Goal: Information Seeking & Learning: Learn about a topic

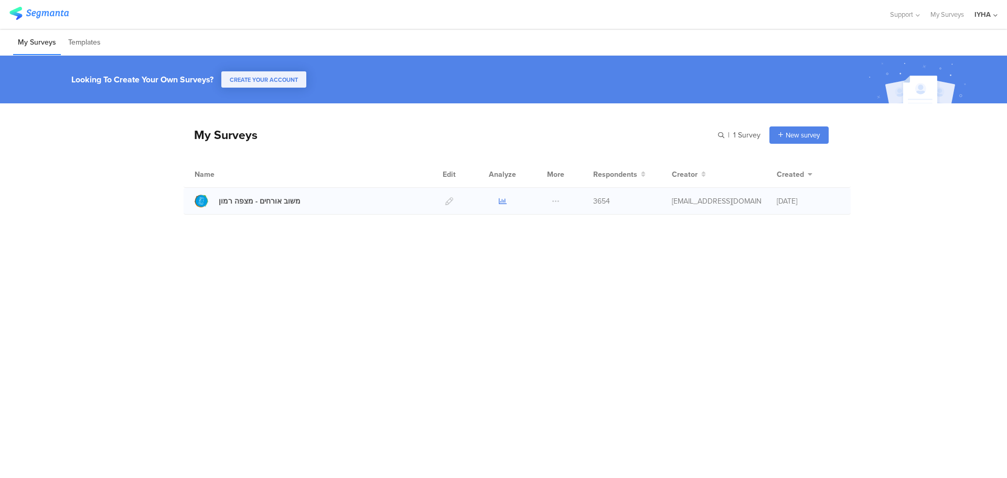
click at [505, 199] on icon at bounding box center [503, 201] width 8 height 8
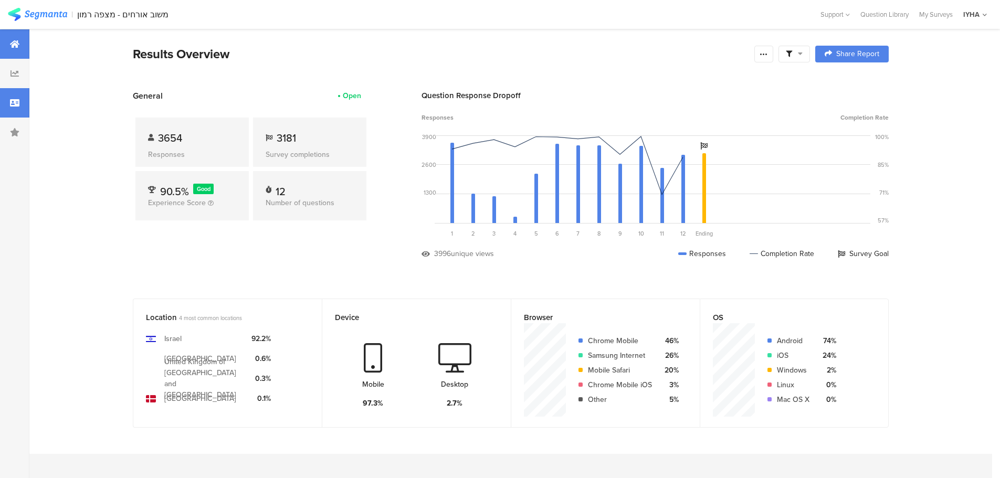
click at [10, 105] on icon at bounding box center [14, 103] width 9 height 8
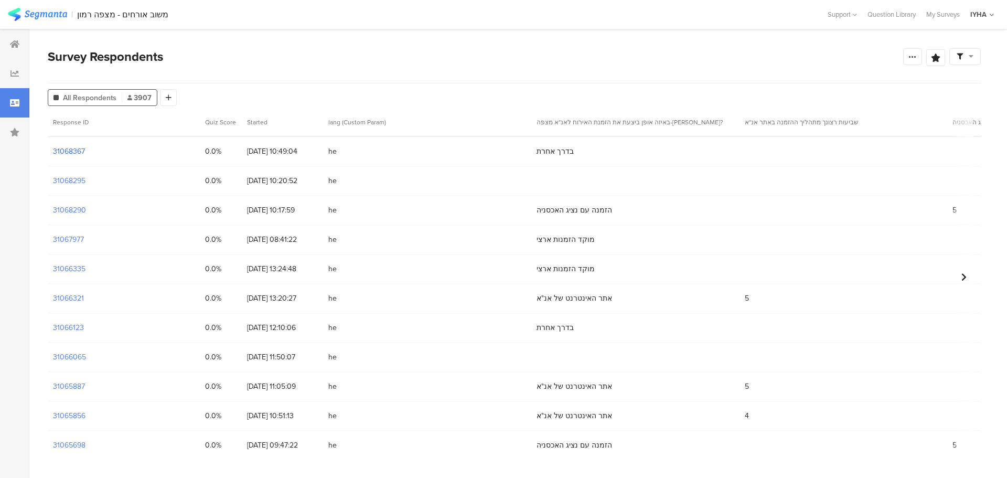
click at [69, 150] on section "31068367" at bounding box center [69, 151] width 32 height 11
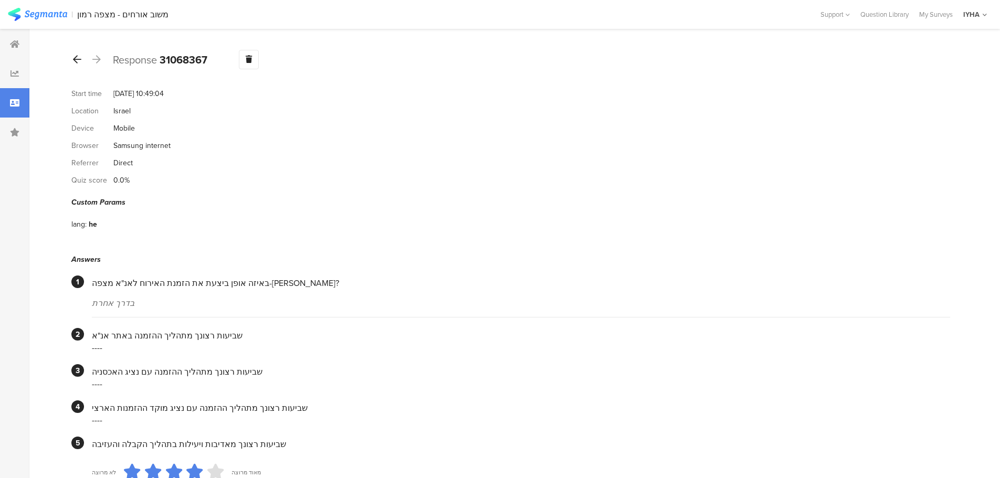
click at [77, 58] on icon at bounding box center [77, 59] width 8 height 9
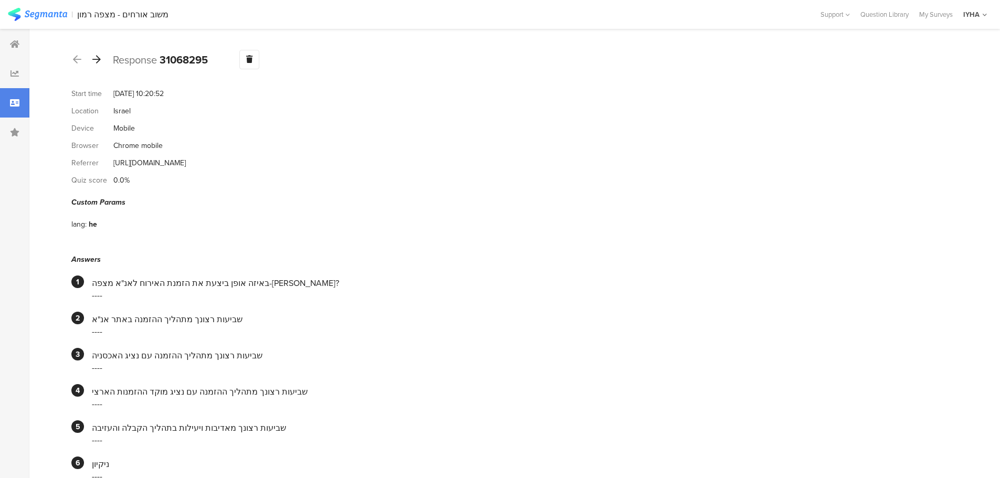
click at [95, 58] on icon at bounding box center [96, 59] width 8 height 9
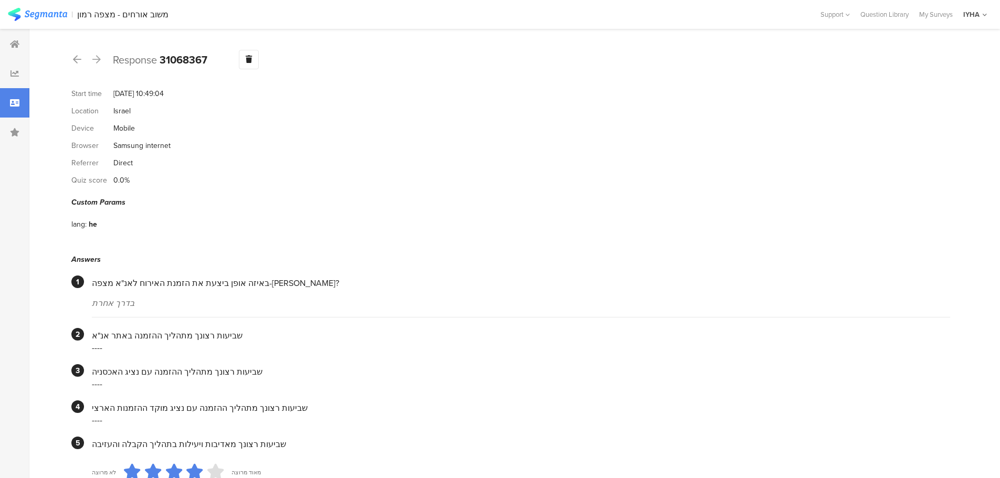
click at [95, 58] on icon at bounding box center [96, 59] width 8 height 9
click at [76, 59] on icon at bounding box center [77, 59] width 8 height 9
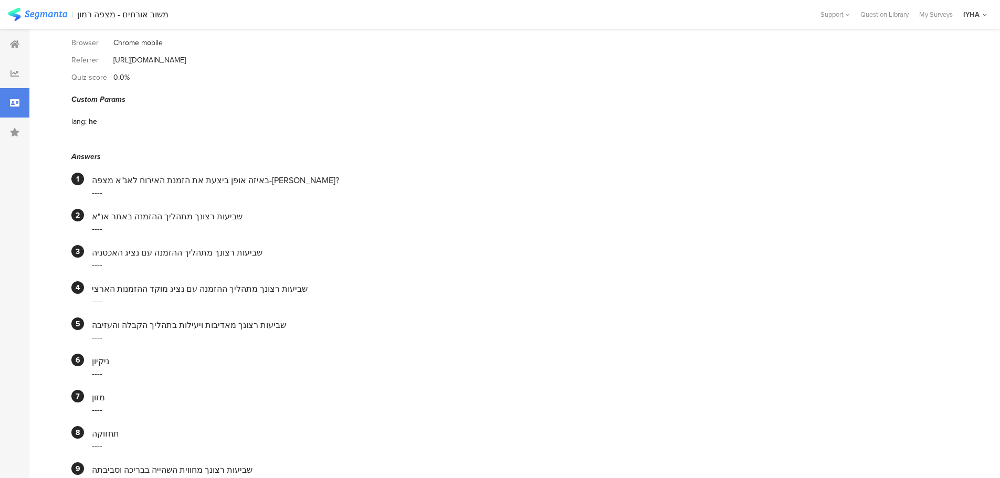
scroll to position [25, 0]
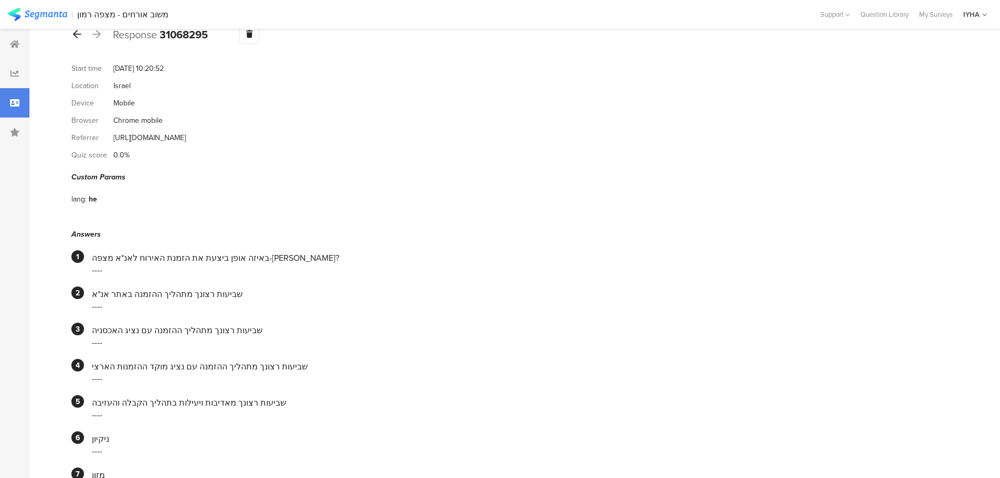
click at [80, 36] on icon at bounding box center [77, 33] width 8 height 9
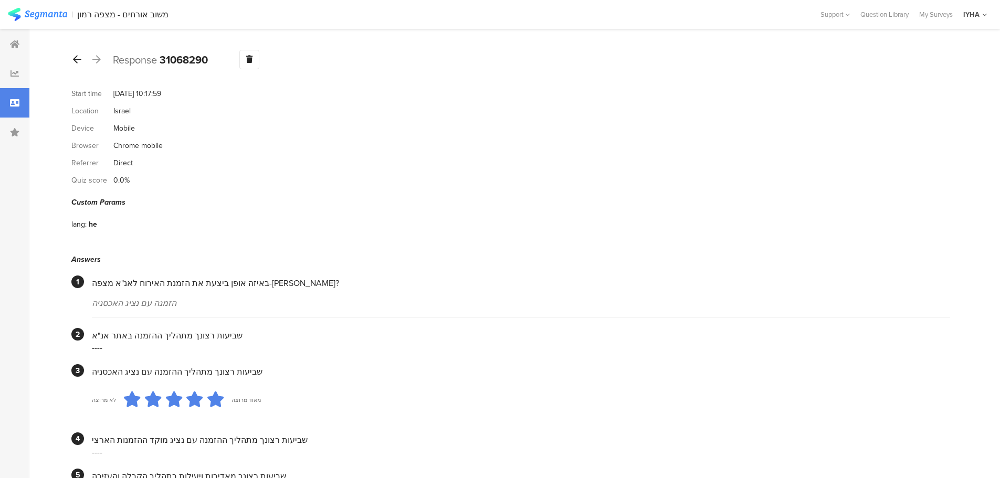
click at [77, 59] on icon at bounding box center [77, 59] width 8 height 9
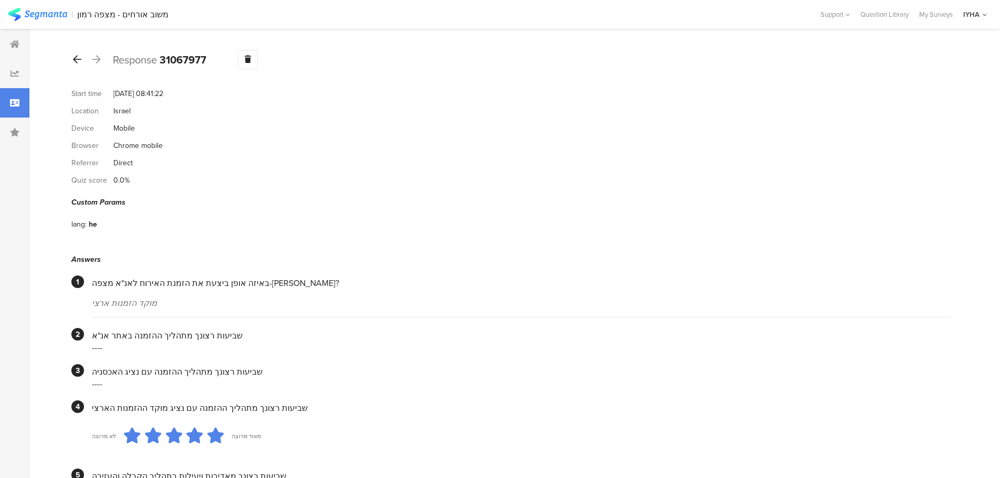
click at [80, 61] on icon at bounding box center [77, 59] width 8 height 9
click at [79, 56] on icon at bounding box center [77, 59] width 8 height 9
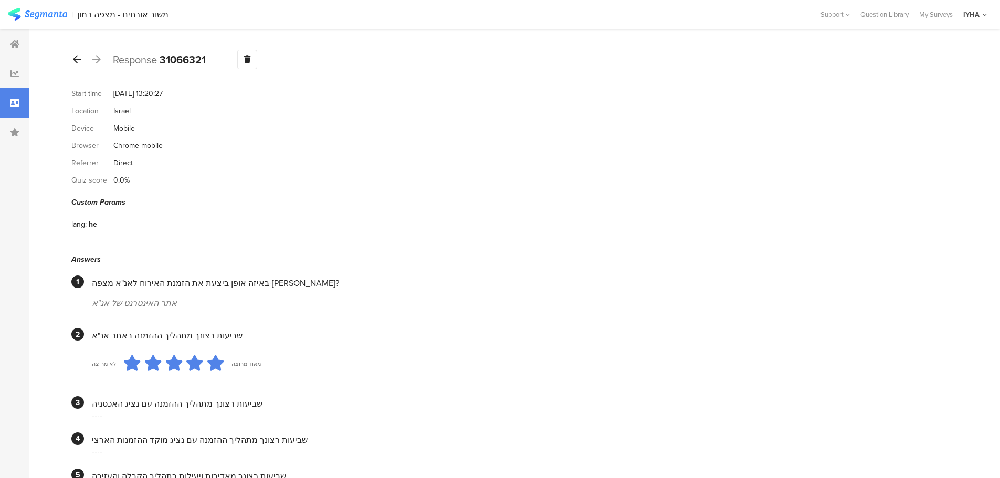
click at [80, 60] on icon at bounding box center [77, 59] width 8 height 9
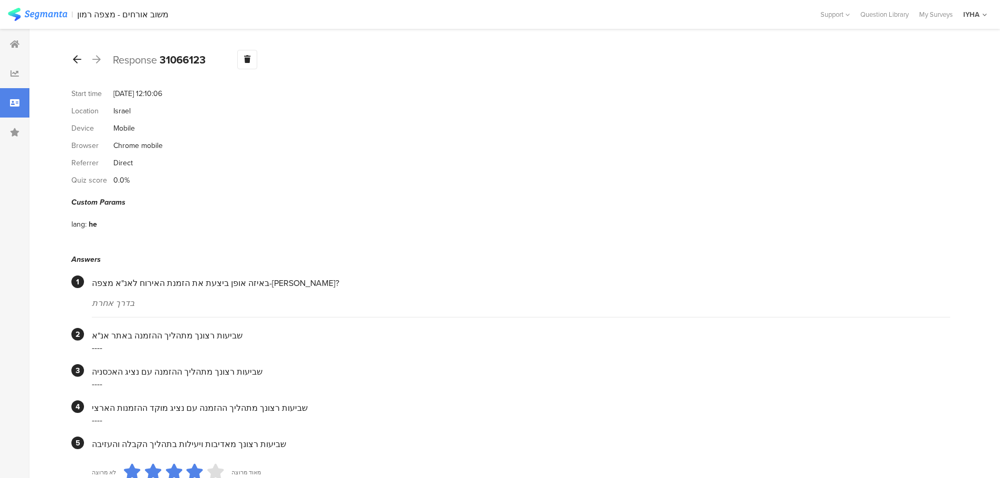
click at [78, 60] on icon at bounding box center [77, 59] width 8 height 9
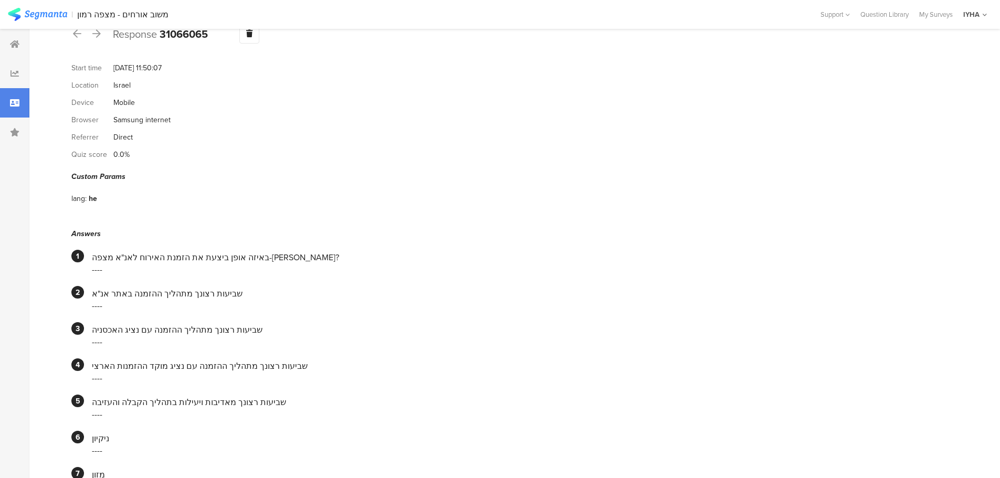
scroll to position [25, 0]
click at [75, 35] on icon at bounding box center [77, 33] width 8 height 9
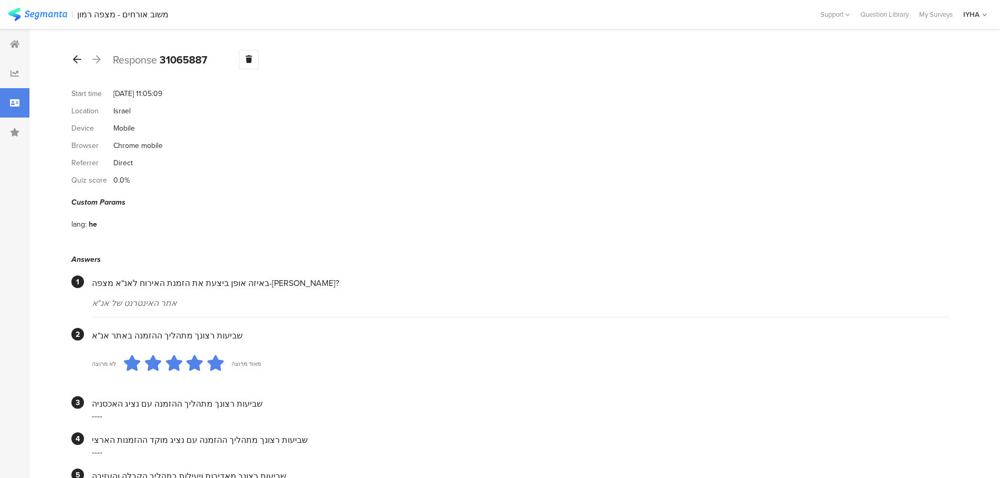
click at [73, 56] on icon at bounding box center [77, 59] width 8 height 9
click at [77, 60] on icon at bounding box center [77, 59] width 8 height 9
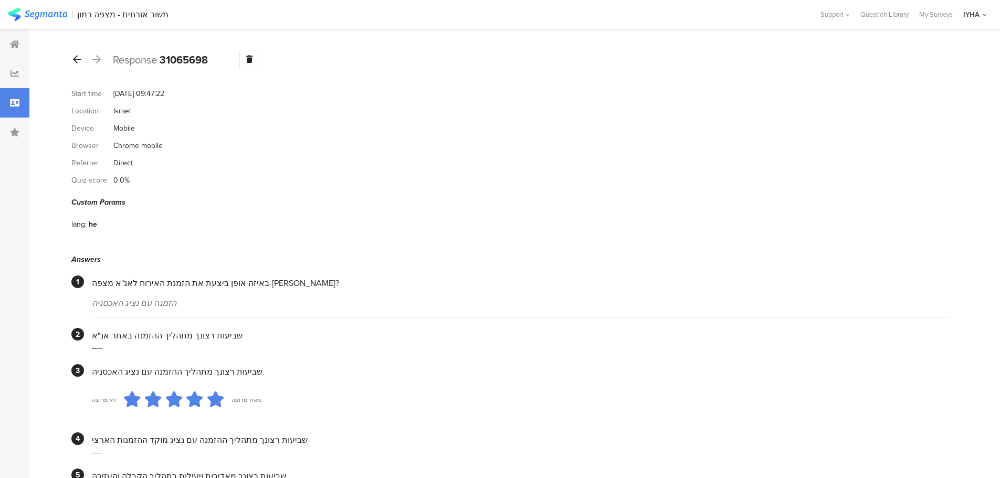
click at [77, 59] on icon at bounding box center [77, 59] width 8 height 9
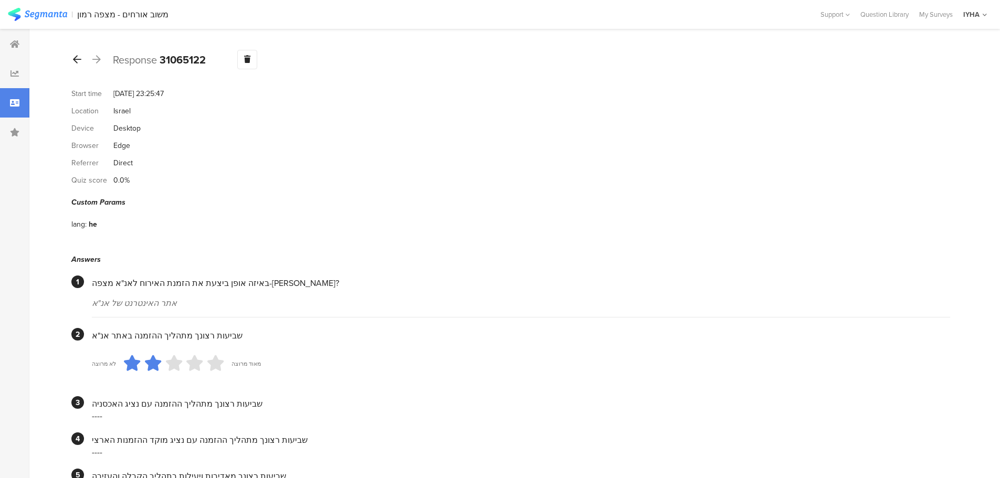
click at [75, 61] on icon at bounding box center [77, 59] width 8 height 9
click at [75, 59] on icon at bounding box center [77, 59] width 8 height 9
click at [80, 59] on icon at bounding box center [77, 59] width 8 height 9
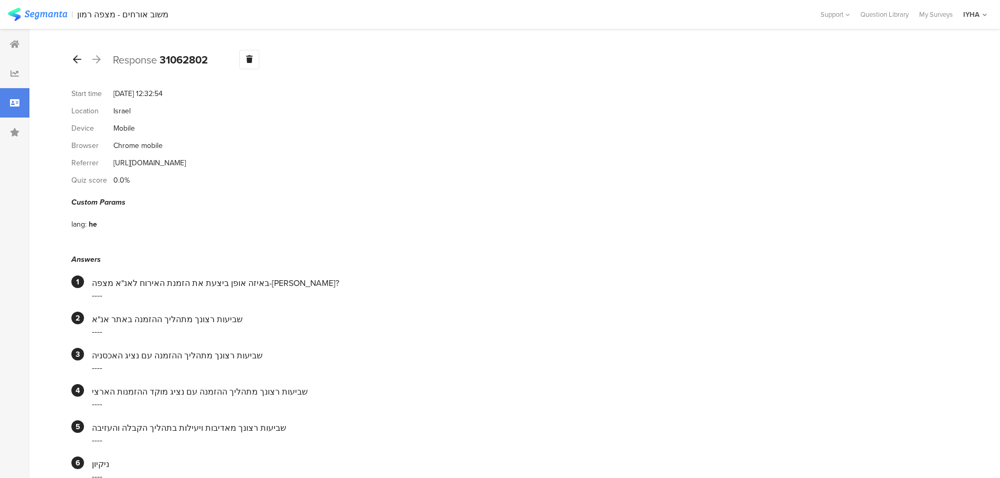
click at [77, 58] on icon at bounding box center [77, 59] width 8 height 9
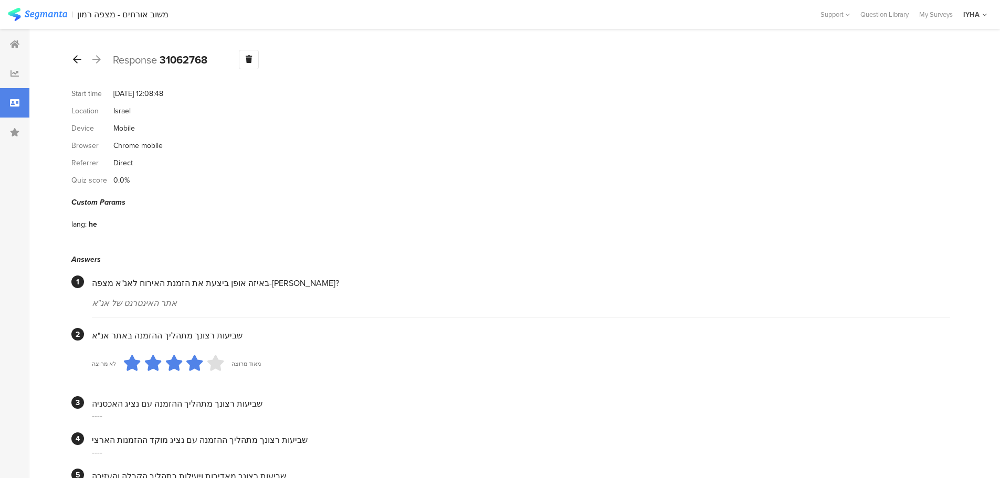
click at [76, 56] on icon at bounding box center [77, 59] width 8 height 9
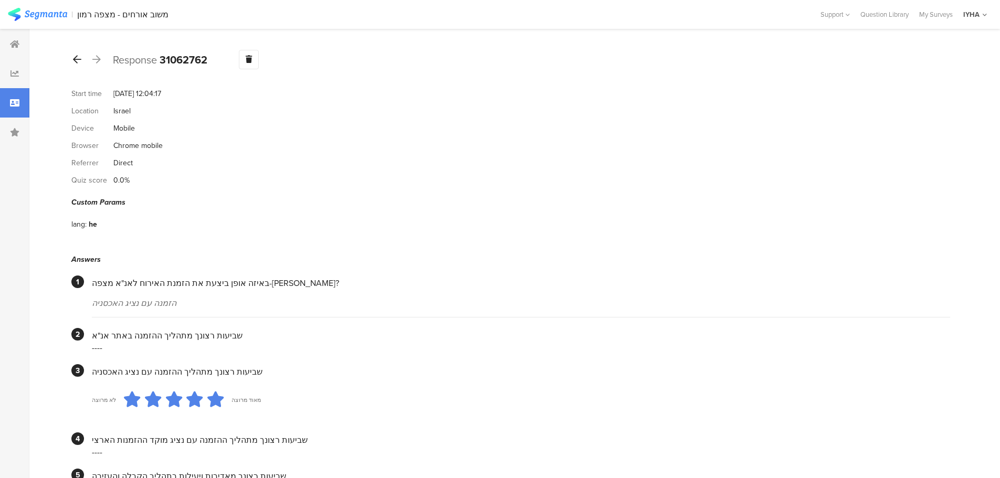
click at [75, 56] on icon at bounding box center [77, 59] width 8 height 9
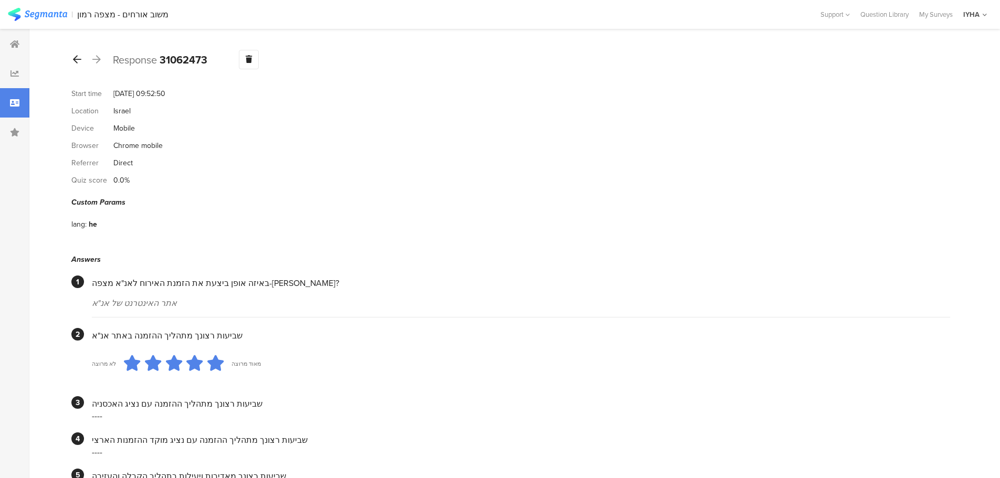
click at [76, 60] on icon at bounding box center [77, 59] width 8 height 9
click at [80, 58] on icon at bounding box center [77, 59] width 8 height 9
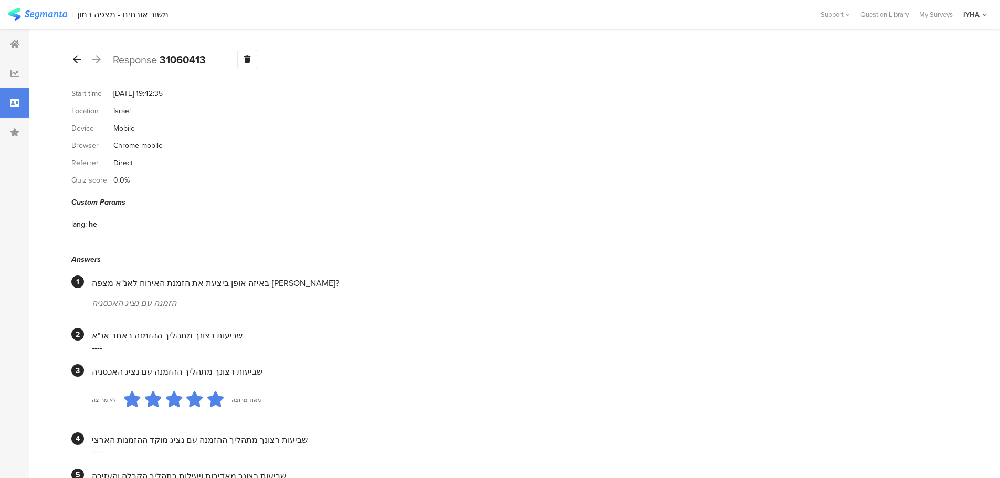
click at [77, 60] on icon at bounding box center [77, 59] width 8 height 9
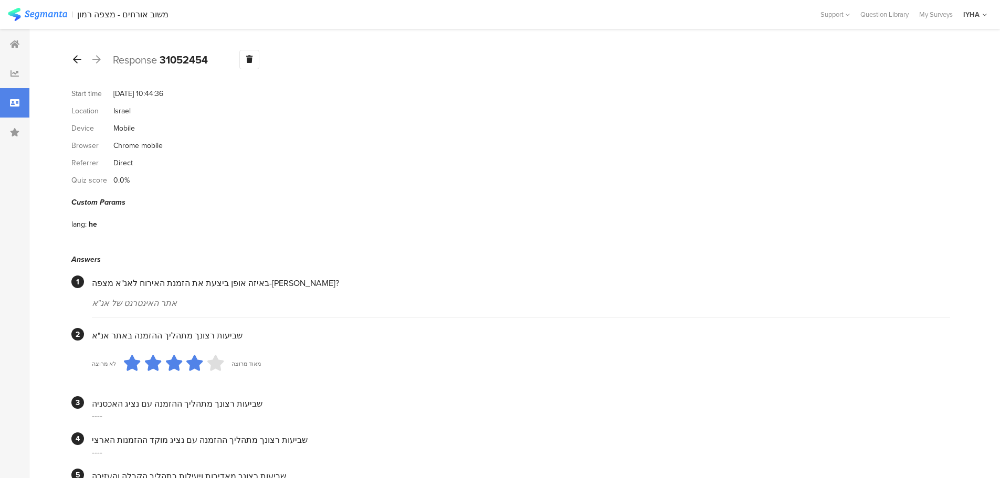
click at [78, 58] on icon at bounding box center [77, 59] width 8 height 9
click at [76, 60] on icon at bounding box center [77, 59] width 8 height 9
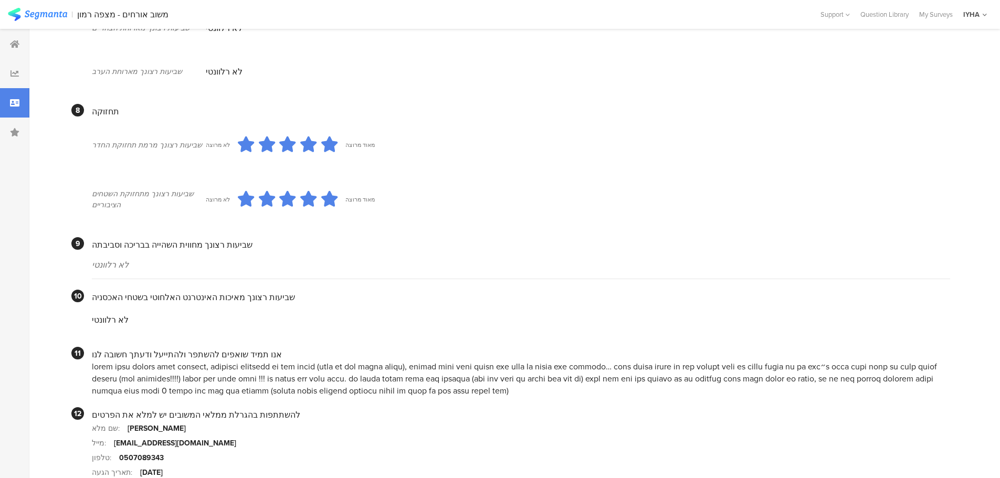
scroll to position [787, 0]
